Goal: Navigation & Orientation: Find specific page/section

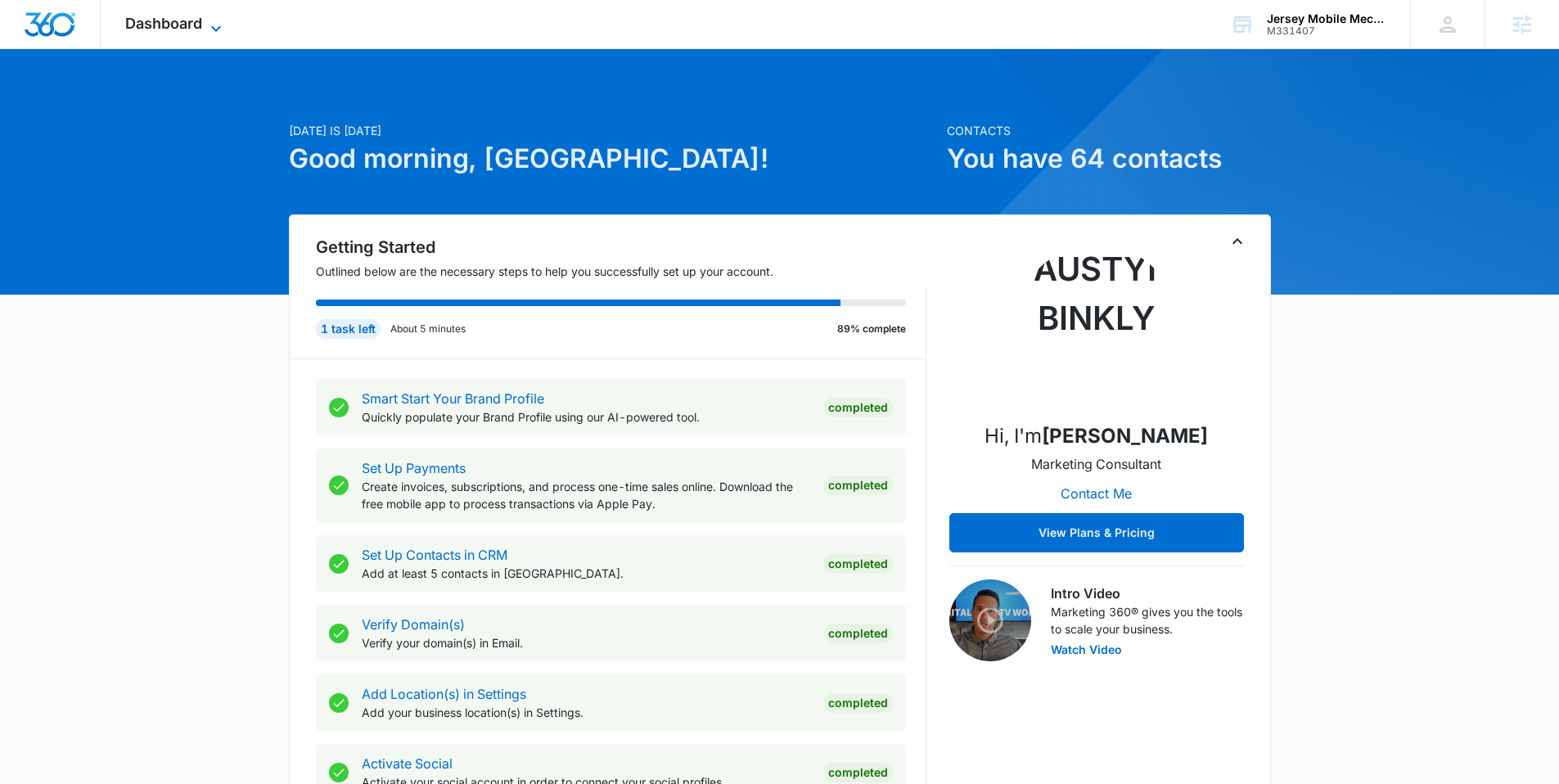
click at [209, 20] on icon at bounding box center [216, 29] width 20 height 20
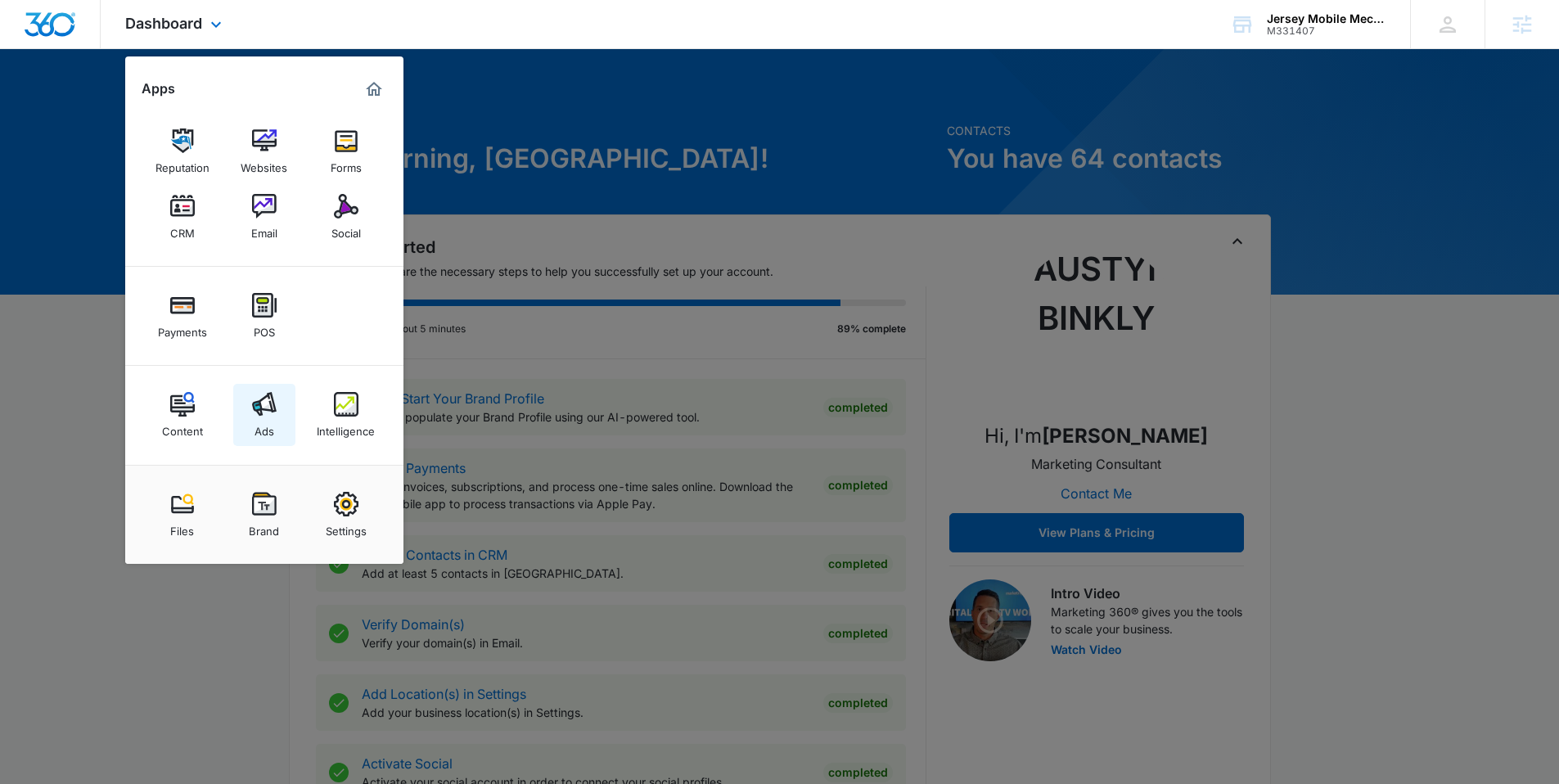
click at [267, 408] on img at bounding box center [264, 404] width 25 height 25
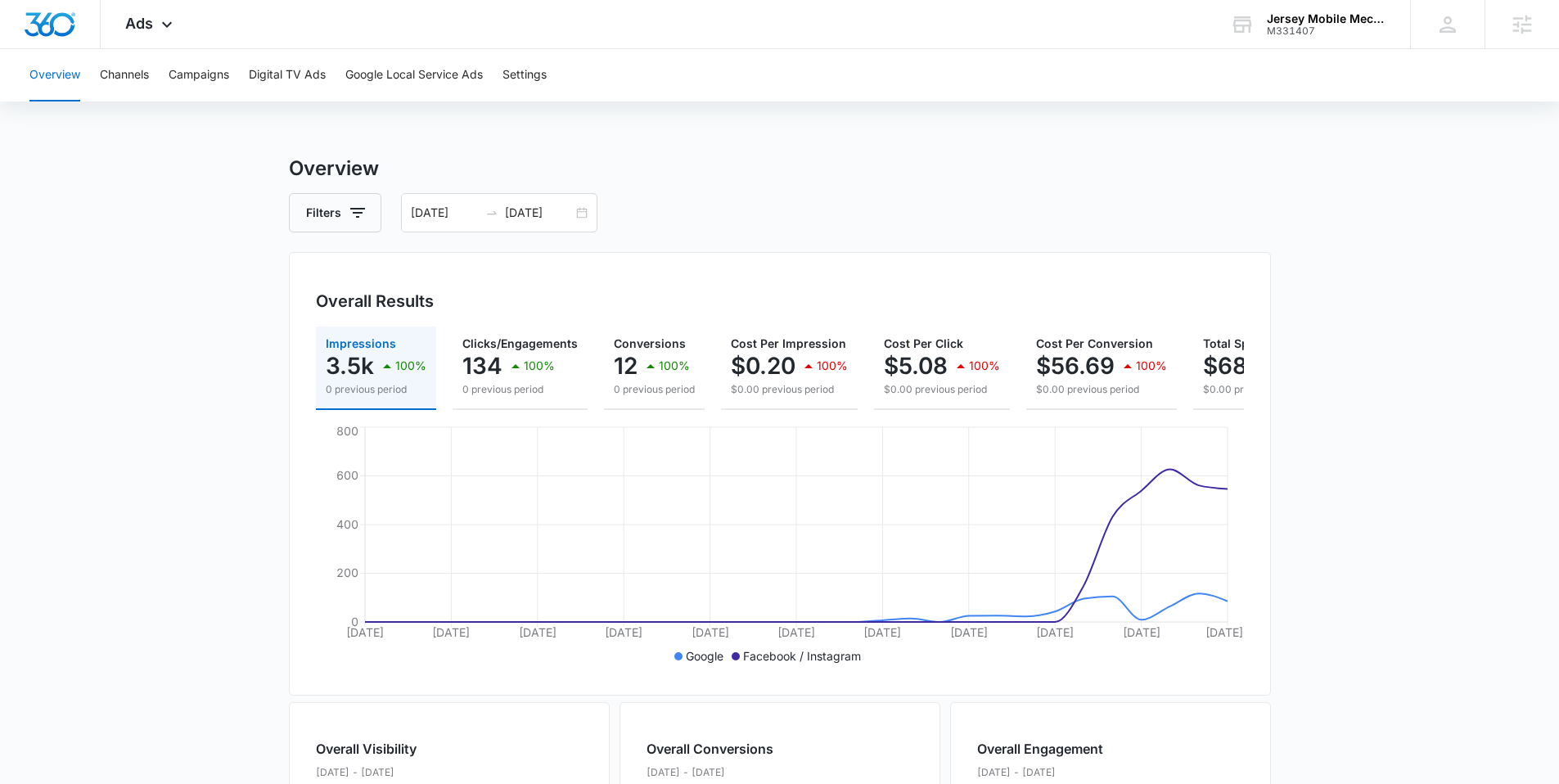
click at [1188, 309] on div "Overall Results" at bounding box center [780, 301] width 928 height 25
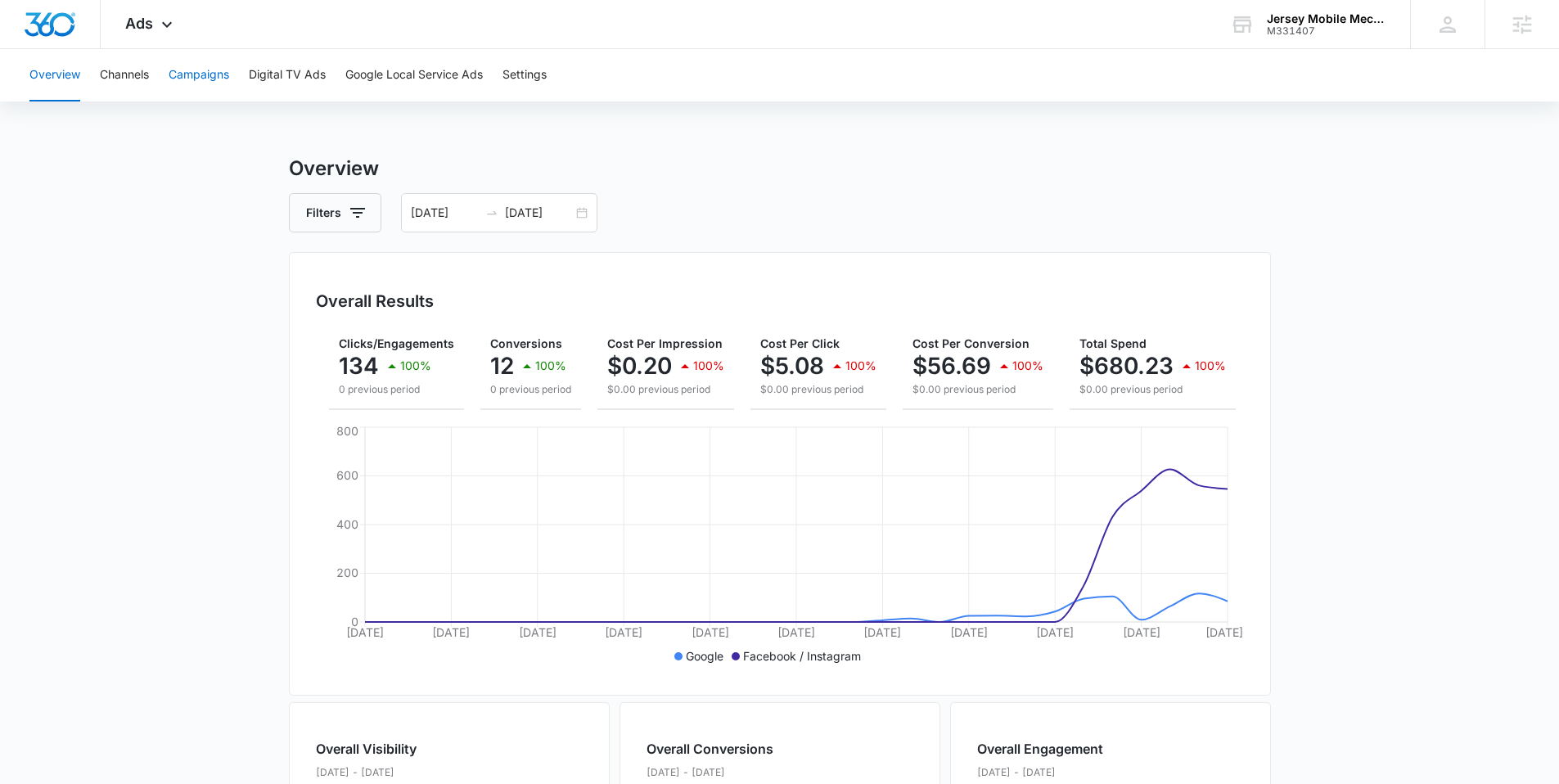
click at [196, 72] on button "Campaigns" at bounding box center [199, 74] width 61 height 53
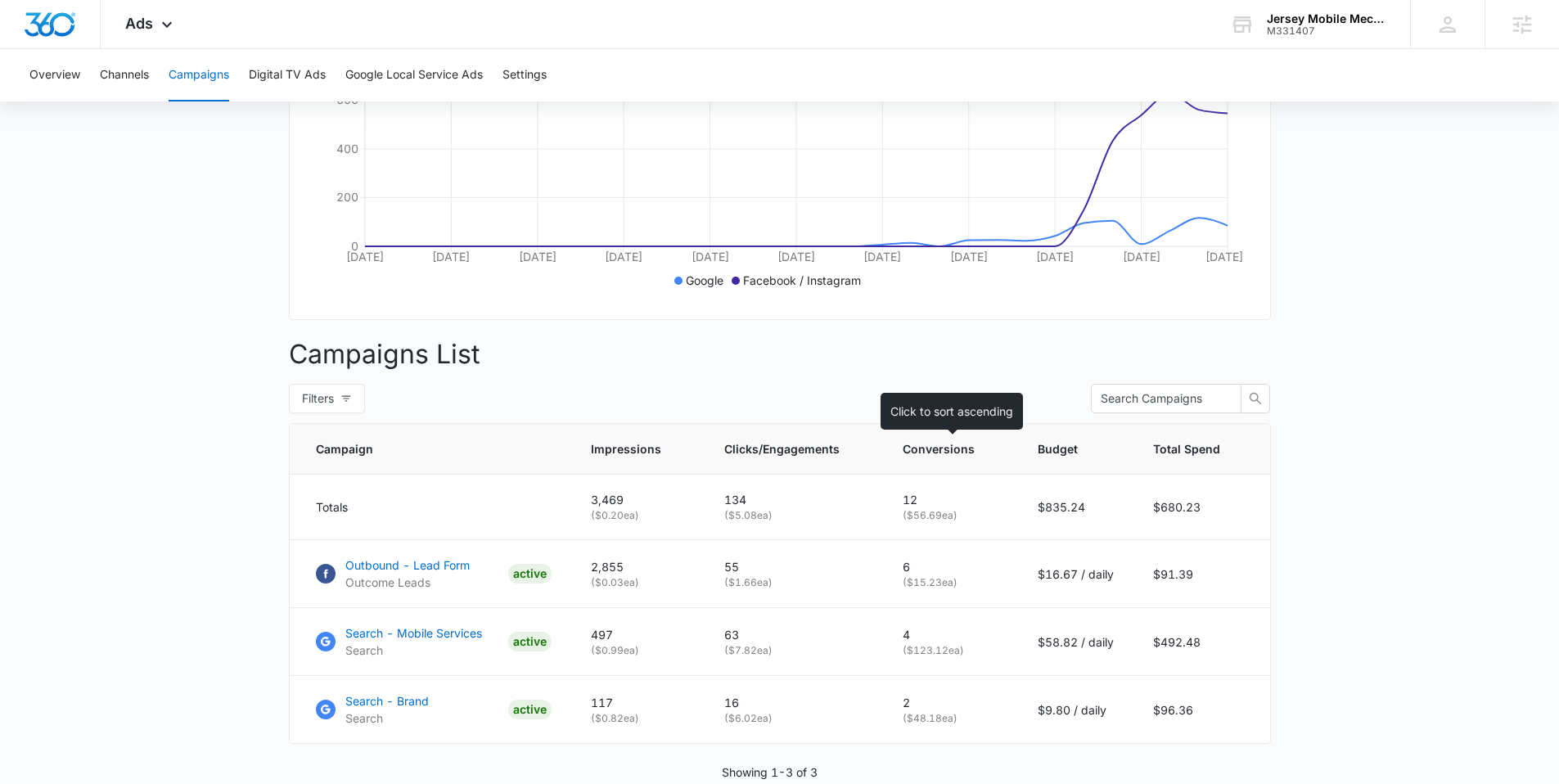
scroll to position [463, 0]
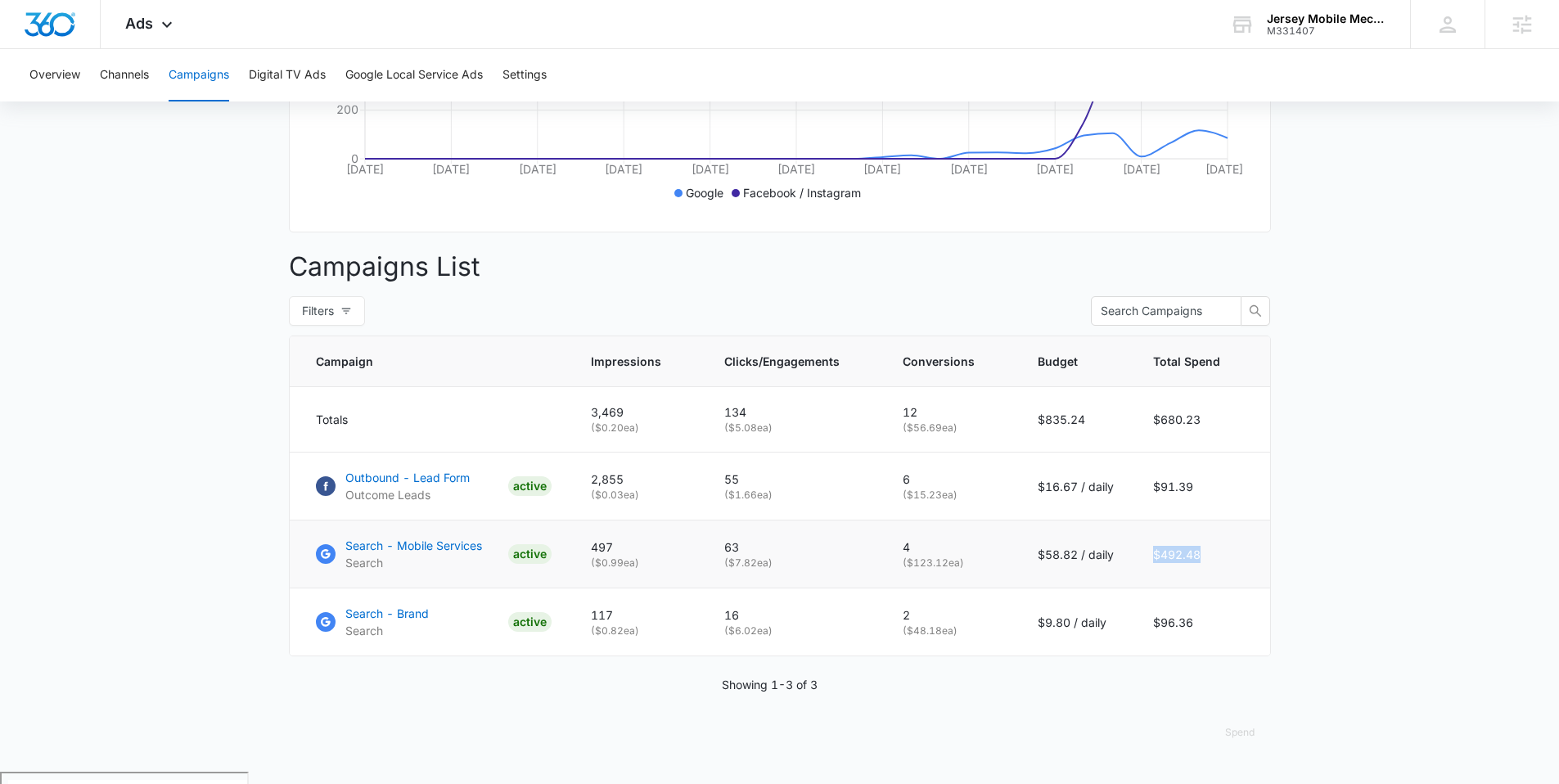
drag, startPoint x: 1152, startPoint y: 567, endPoint x: 1265, endPoint y: 568, distance: 113.0
click at [1265, 568] on td "$492.48" at bounding box center [1203, 554] width 137 height 67
click at [155, 16] on div "Ads Apps Reputation Websites Forms CRM Email Social Payments POS Content Ads In…" at bounding box center [150, 24] width 100 height 49
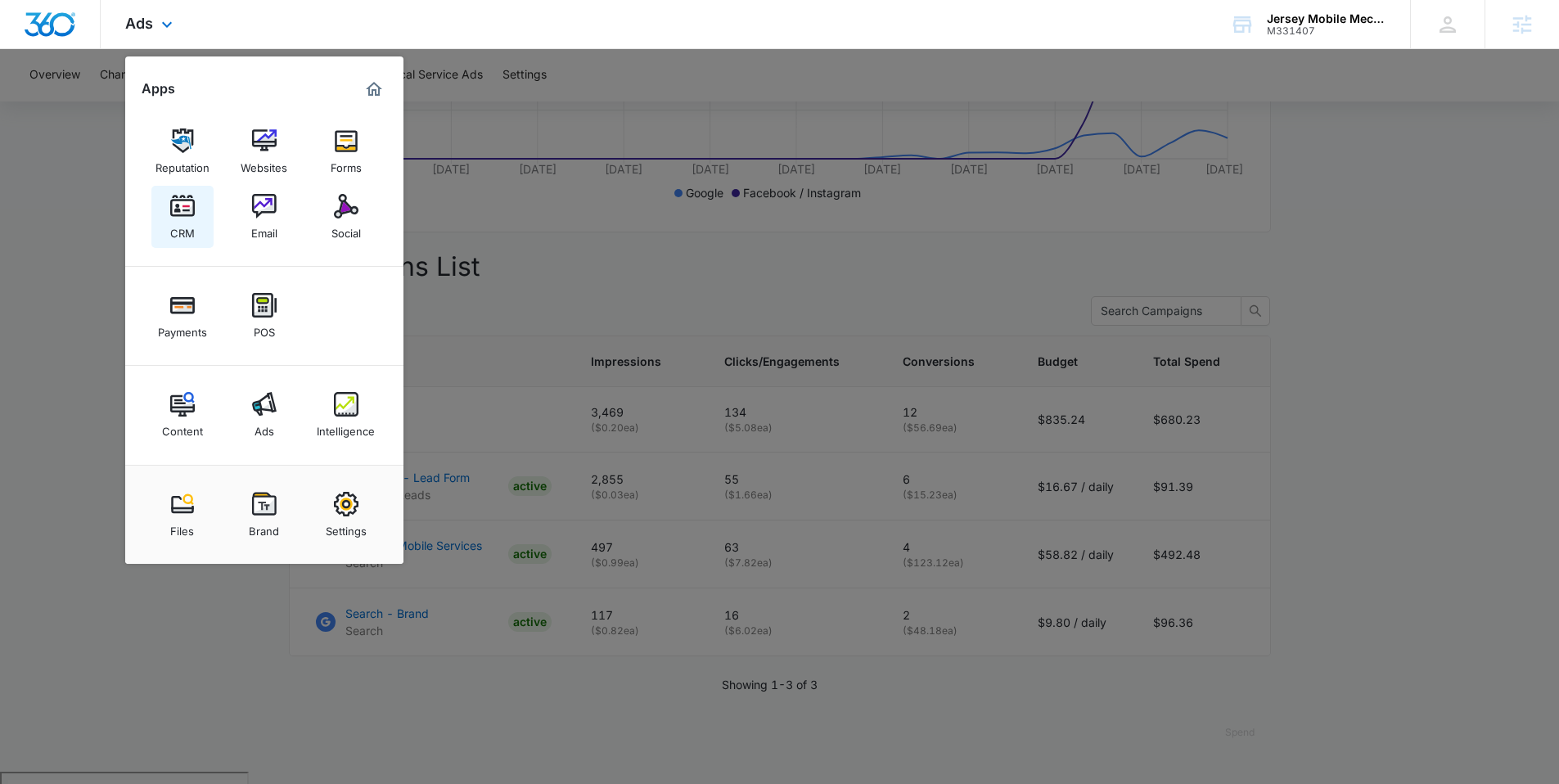
click at [198, 190] on link "CRM" at bounding box center [183, 216] width 63 height 63
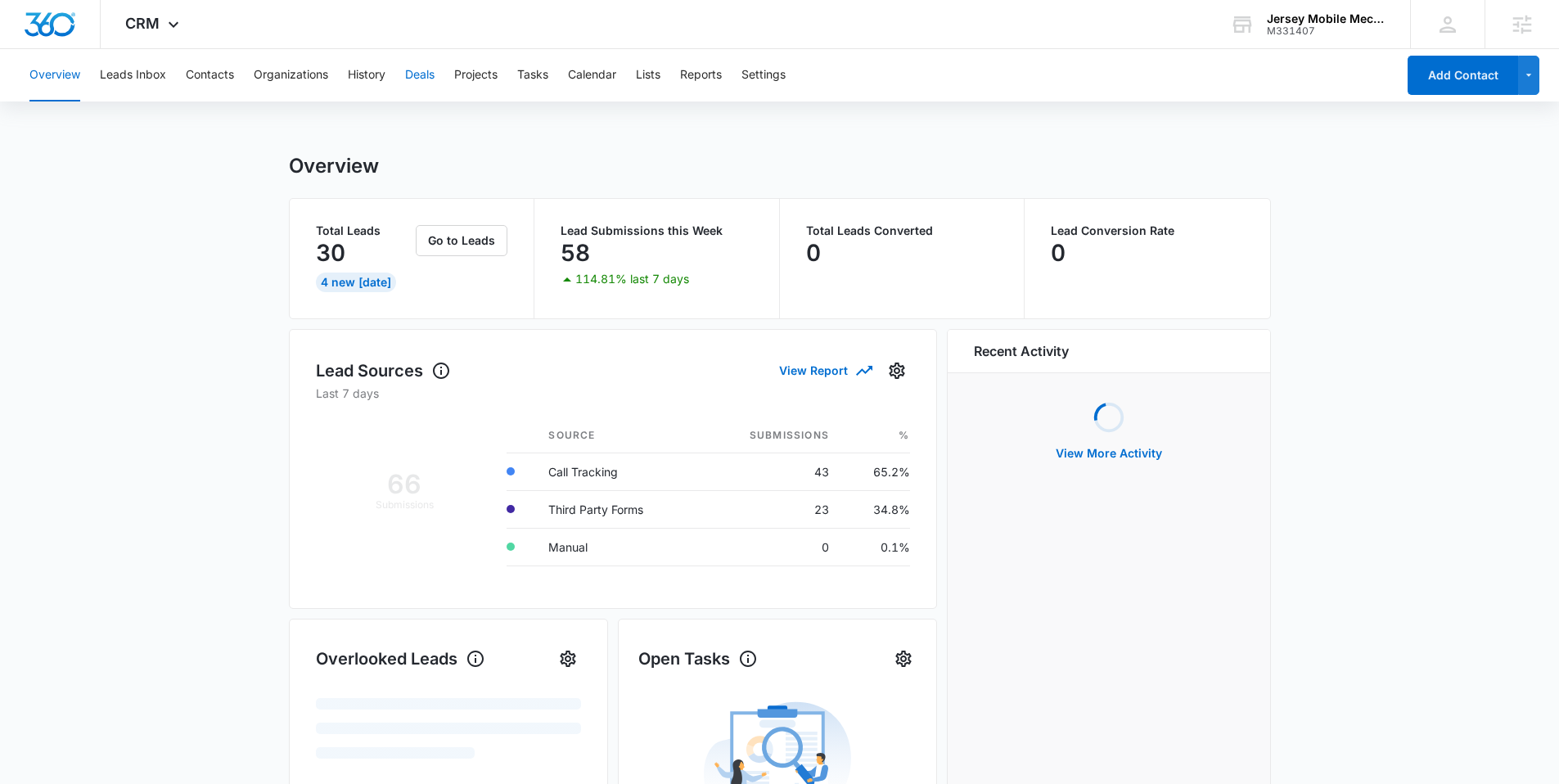
click at [432, 64] on button "Deals" at bounding box center [420, 74] width 30 height 53
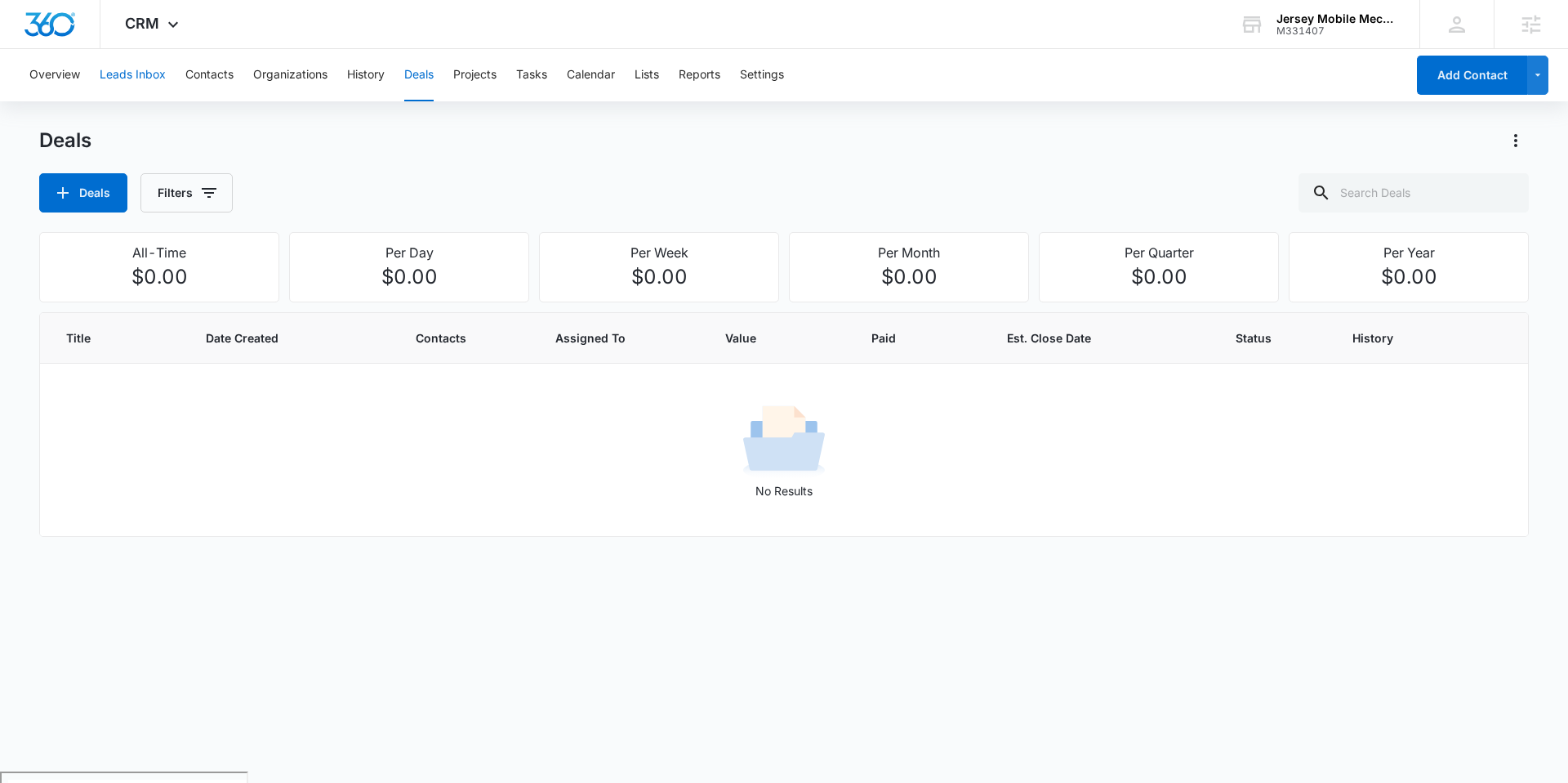
click at [124, 69] on button "Leads Inbox" at bounding box center [133, 74] width 66 height 53
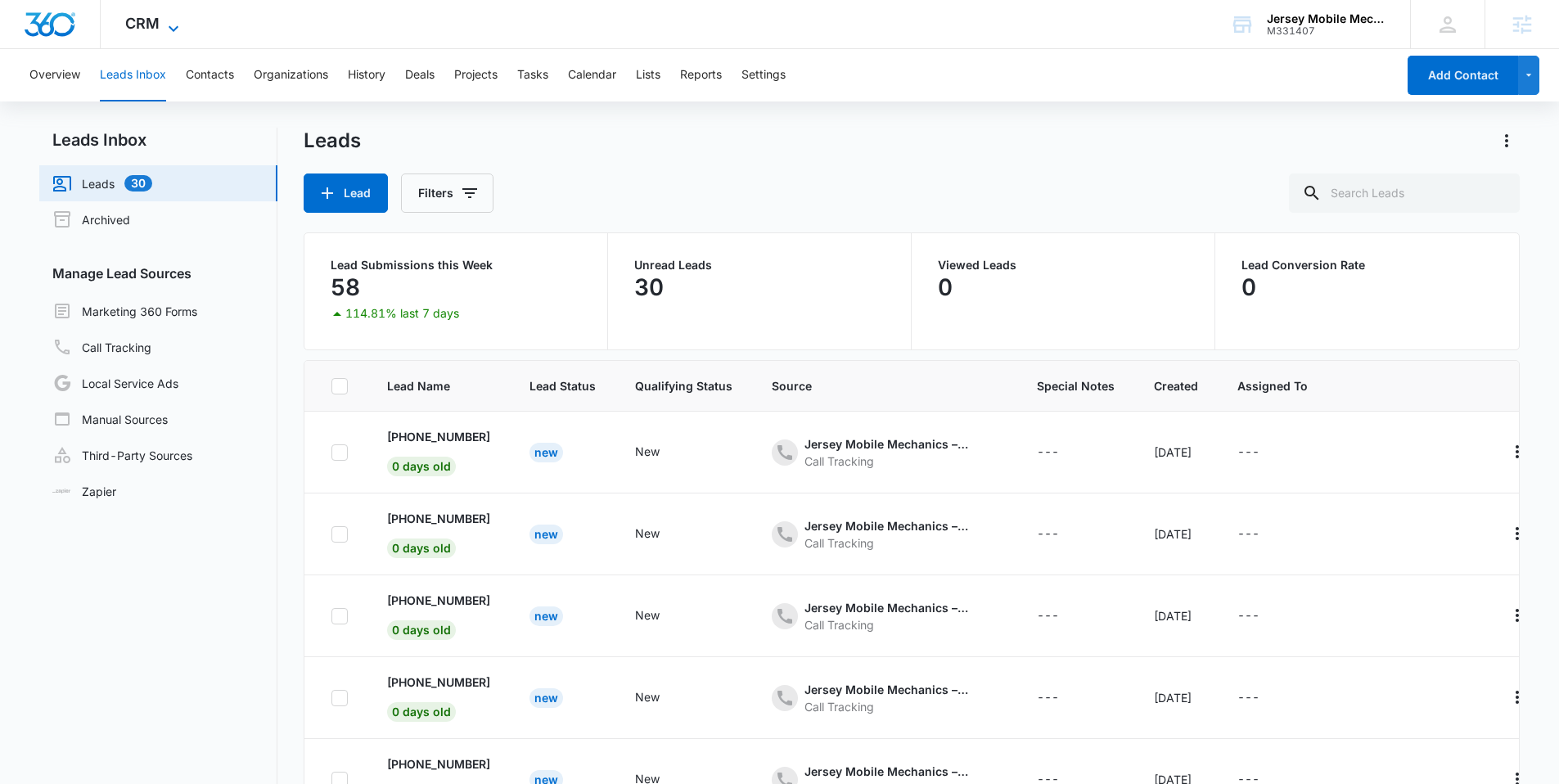
click at [153, 26] on span "CRM" at bounding box center [142, 23] width 35 height 17
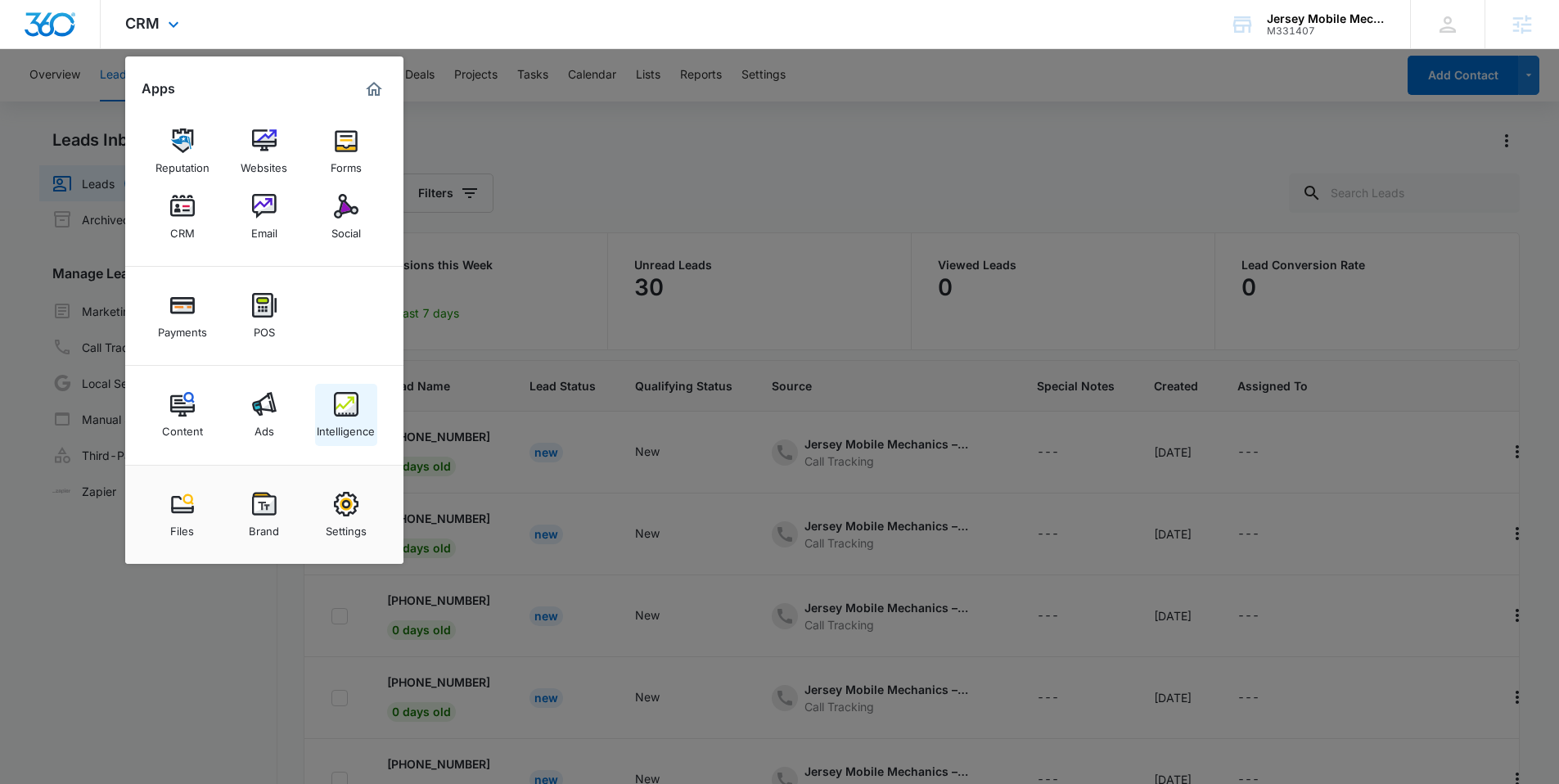
click at [352, 413] on img at bounding box center [346, 404] width 25 height 25
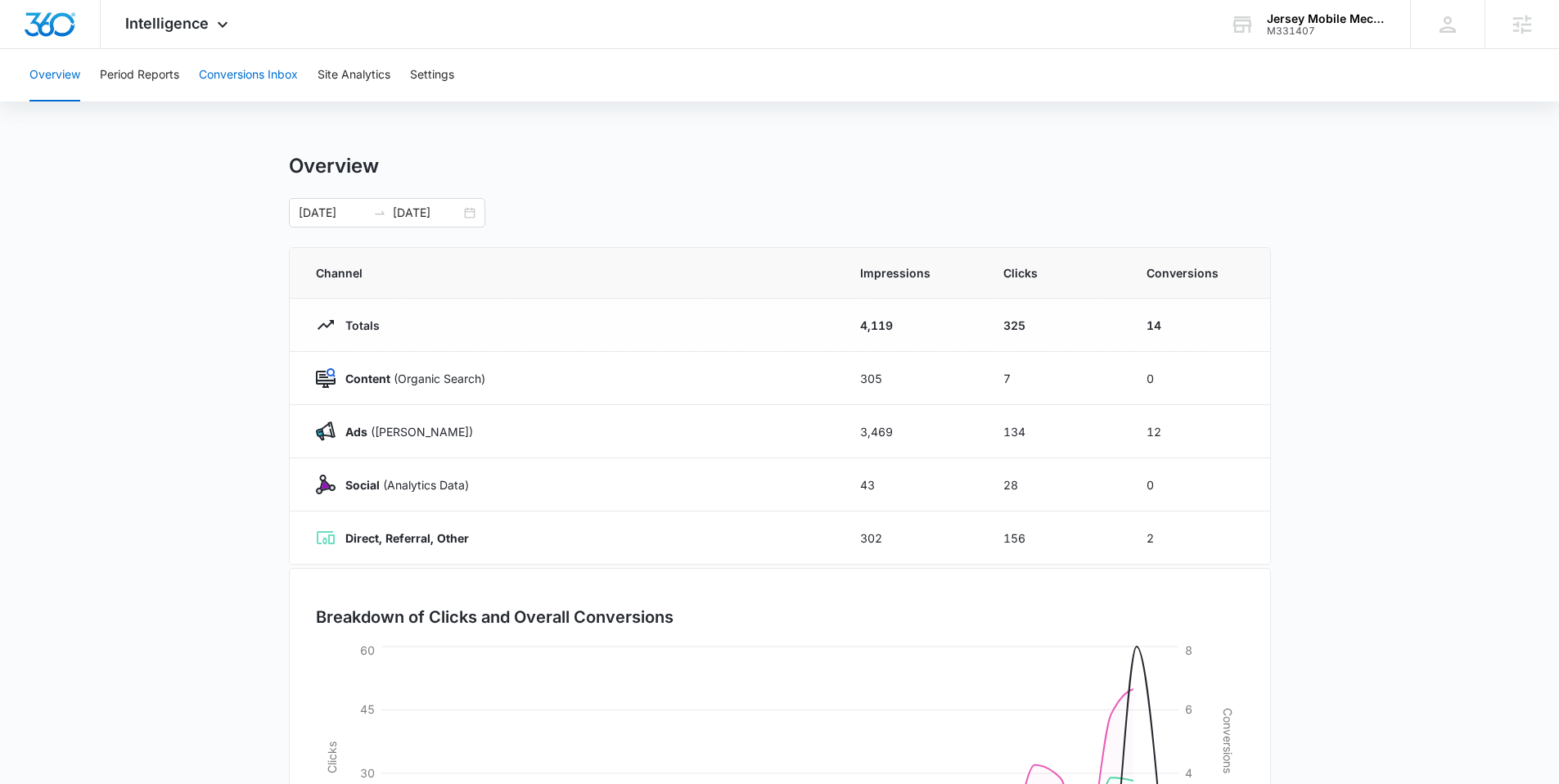
click at [258, 78] on button "Conversions Inbox" at bounding box center [248, 74] width 99 height 53
